Goal: Task Accomplishment & Management: Manage account settings

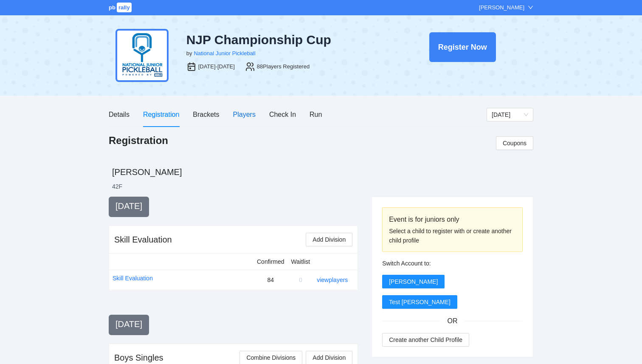
click at [248, 118] on div "Players" at bounding box center [244, 114] width 23 height 11
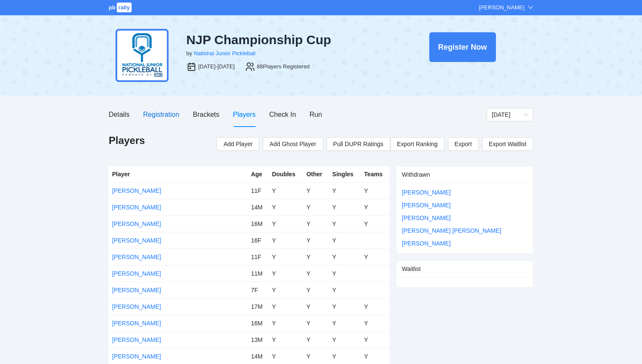
click at [170, 113] on div "Registration" at bounding box center [161, 114] width 36 height 11
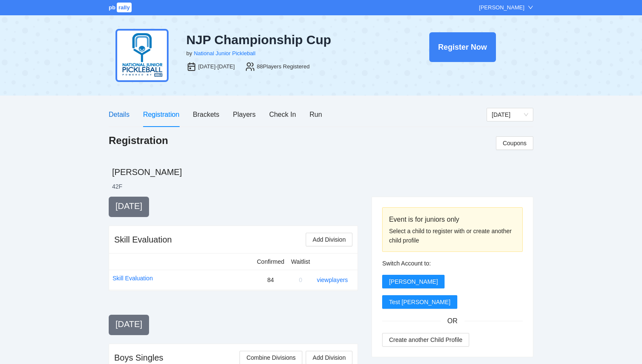
click at [115, 110] on div "Details" at bounding box center [119, 114] width 21 height 11
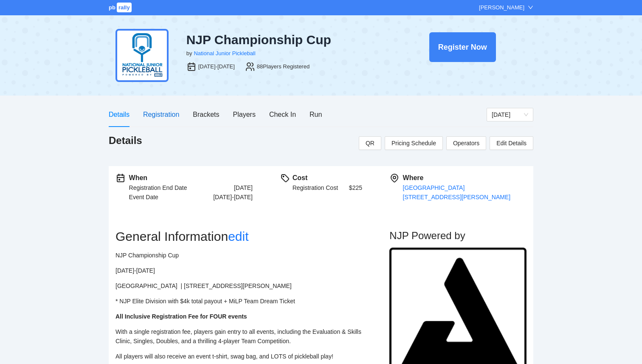
click at [164, 116] on div "Registration" at bounding box center [161, 114] width 36 height 11
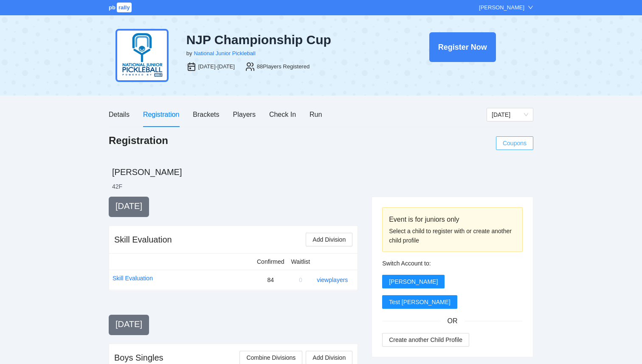
click at [507, 145] on span "Coupons" at bounding box center [515, 142] width 24 height 9
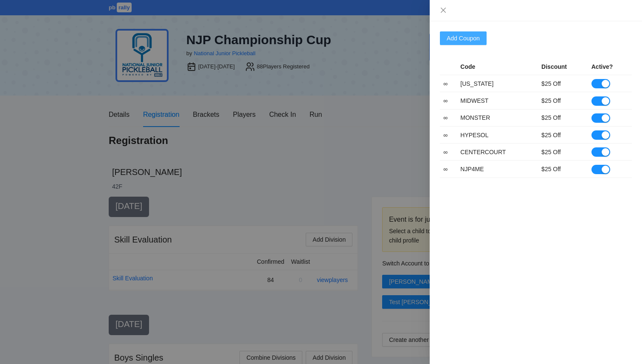
click at [471, 37] on span "Add Coupon" at bounding box center [463, 38] width 33 height 9
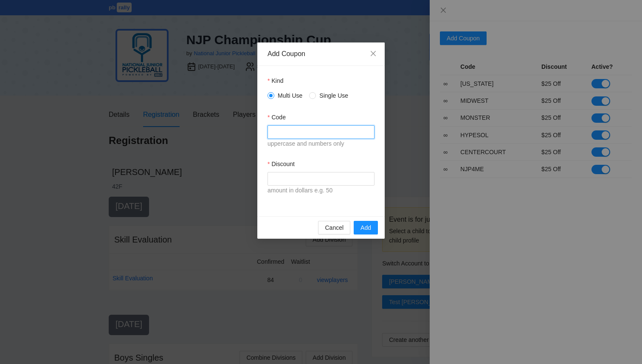
click at [351, 135] on input "Code" at bounding box center [321, 132] width 107 height 14
type input "*******"
click at [364, 226] on span "Add" at bounding box center [366, 227] width 11 height 9
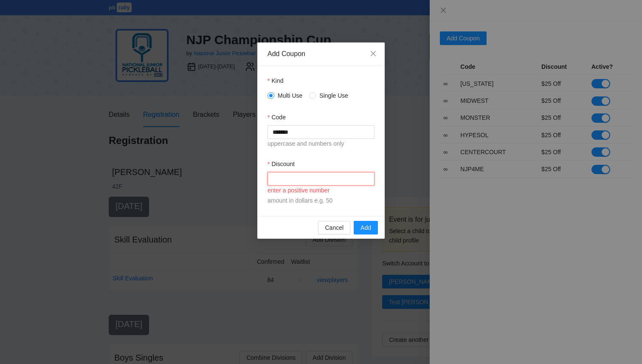
click at [335, 181] on input "Discount" at bounding box center [321, 179] width 107 height 14
type input "**"
click at [360, 228] on button "Add" at bounding box center [366, 228] width 24 height 14
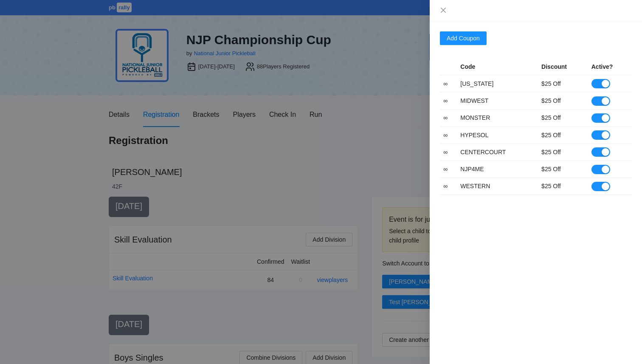
click at [480, 201] on div "Add Coupon Code Discount Active? ∞ INDIANA $25 Off ∞ MIDWEST $25 Off ∞ MONSTER …" at bounding box center [536, 192] width 212 height 343
click at [440, 14] on div at bounding box center [536, 10] width 212 height 21
click at [305, 143] on div at bounding box center [321, 182] width 642 height 364
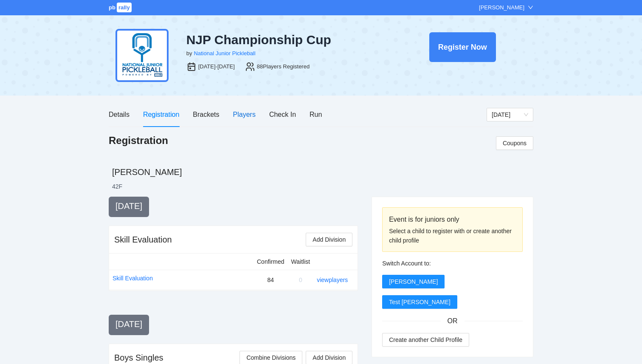
click at [236, 115] on div "Players" at bounding box center [244, 114] width 23 height 11
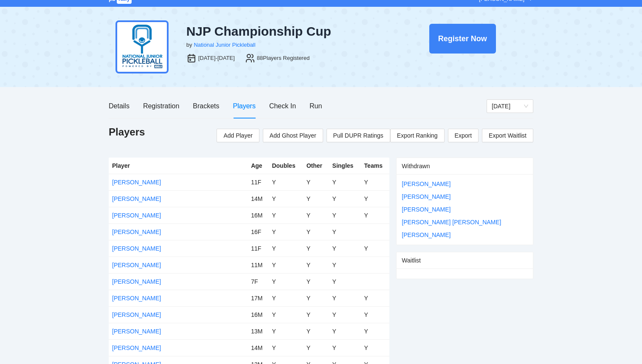
scroll to position [8, 0]
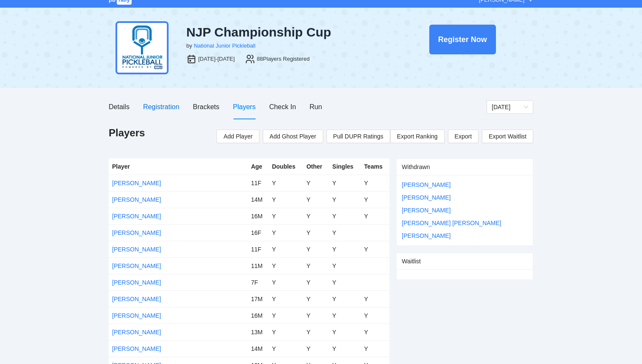
click at [159, 110] on div "Registration" at bounding box center [161, 107] width 36 height 11
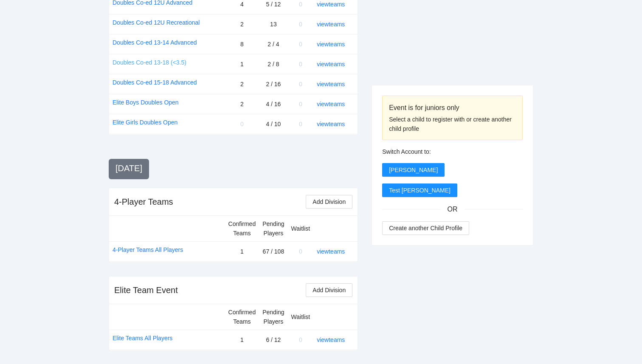
scroll to position [817, 0]
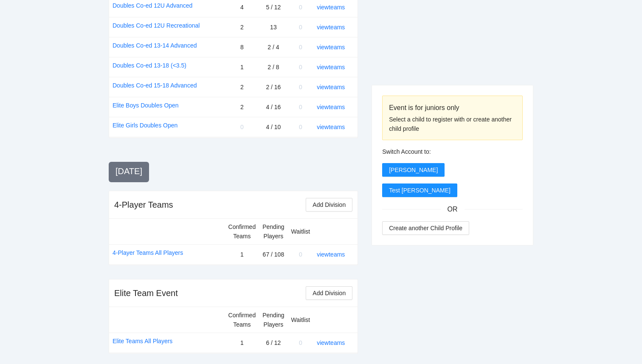
click at [277, 169] on div "[DATE]" at bounding box center [233, 171] width 249 height 12
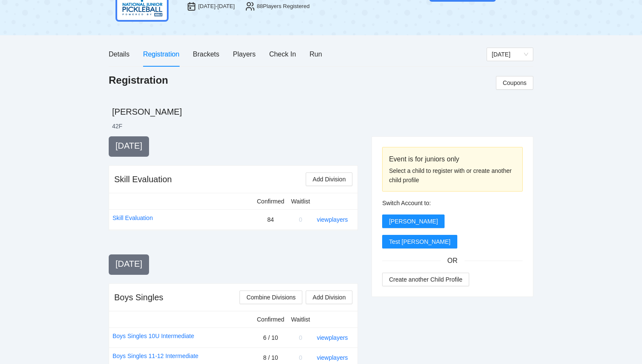
scroll to position [0, 0]
